Goal: Task Accomplishment & Management: Use online tool/utility

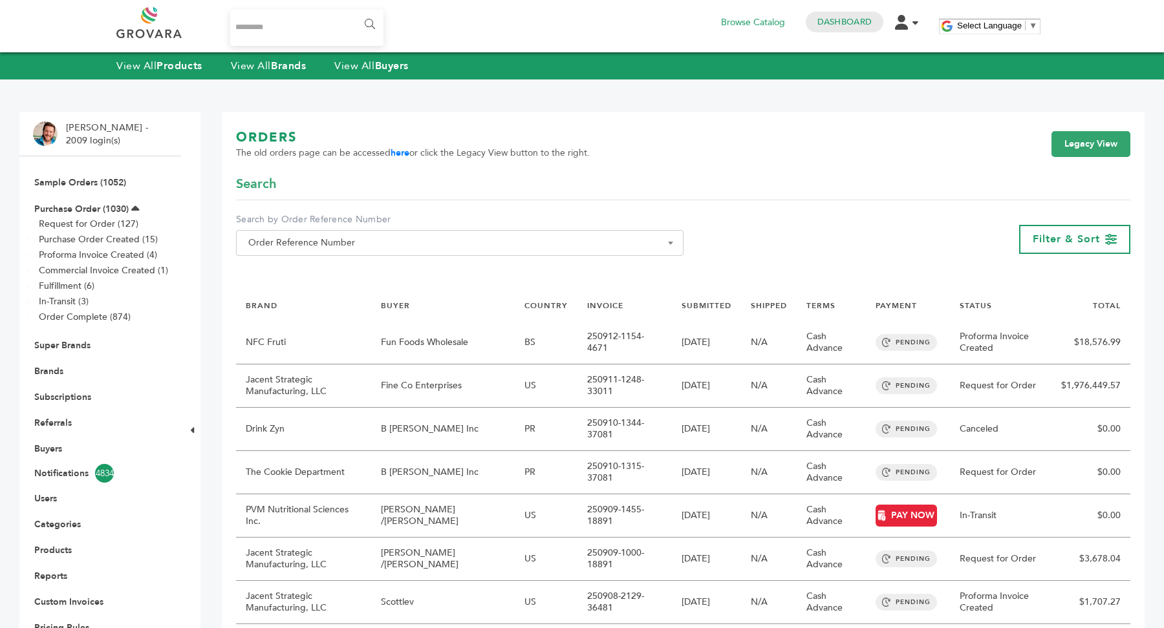
click at [387, 246] on span "Order Reference Number" at bounding box center [459, 243] width 433 height 18
click at [48, 373] on link "Brands" at bounding box center [48, 371] width 29 height 12
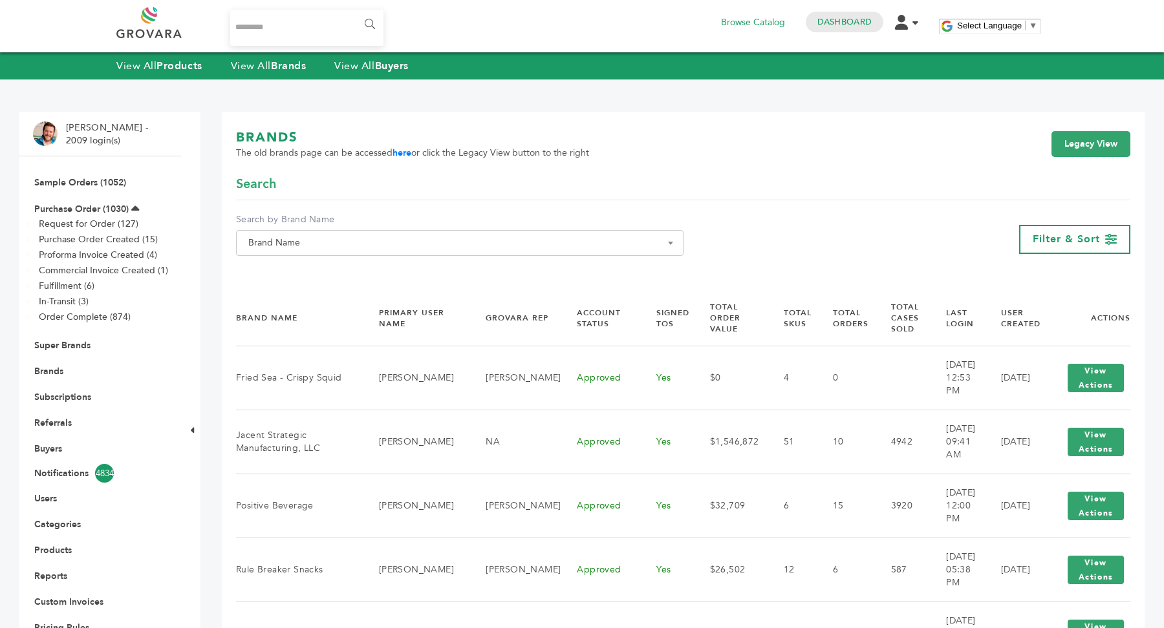
click at [352, 245] on span "Brand Name" at bounding box center [459, 243] width 433 height 18
click at [353, 262] on input "Search" at bounding box center [459, 267] width 441 height 16
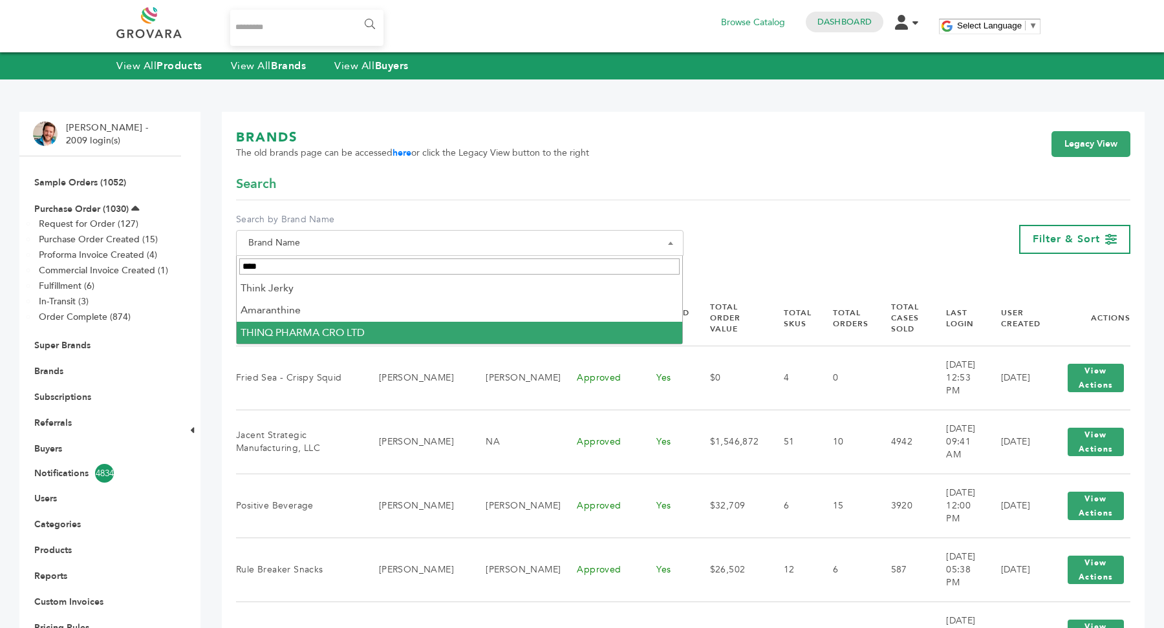
type input "****"
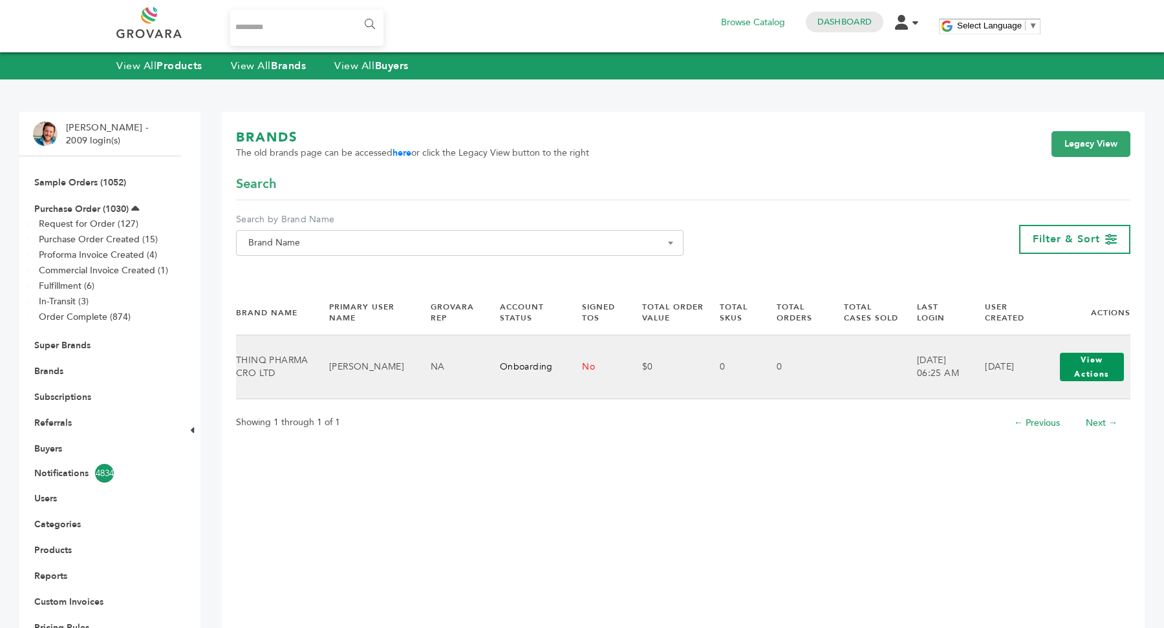
click at [1108, 372] on button "View Actions" at bounding box center [1092, 367] width 64 height 28
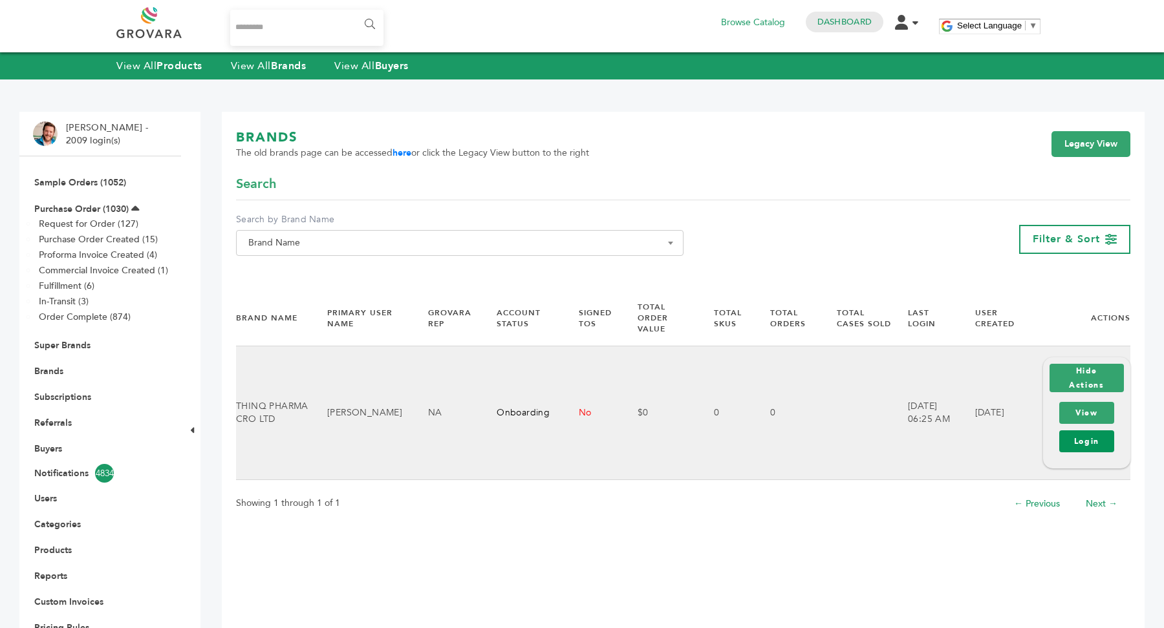
click at [1096, 440] on link "Login" at bounding box center [1086, 442] width 55 height 22
